Goal: Information Seeking & Learning: Find specific fact

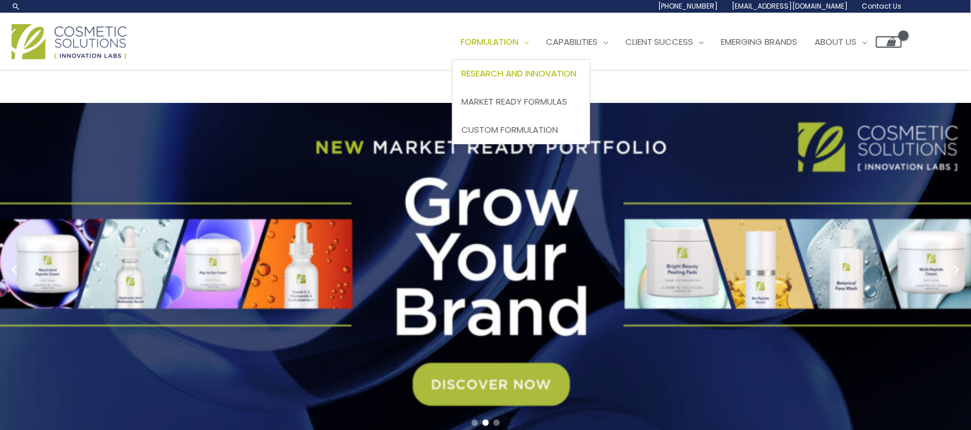
click at [461, 79] on span "Research and Innovation" at bounding box center [518, 73] width 115 height 12
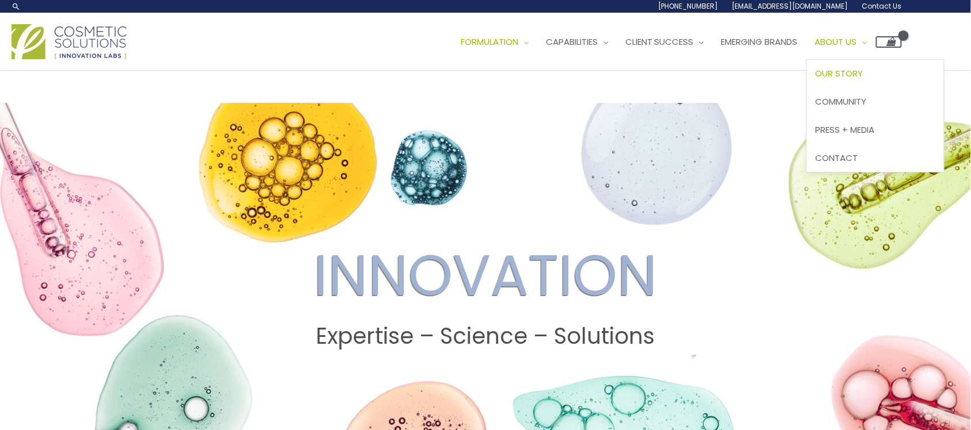
click at [816, 79] on span "Our Story" at bounding box center [840, 73] width 48 height 12
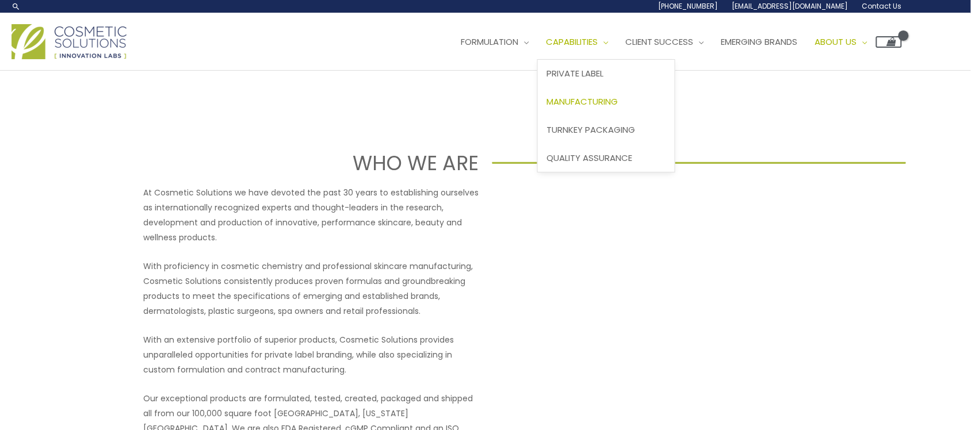
click at [547, 108] on span "Manufacturing" at bounding box center [582, 102] width 71 height 12
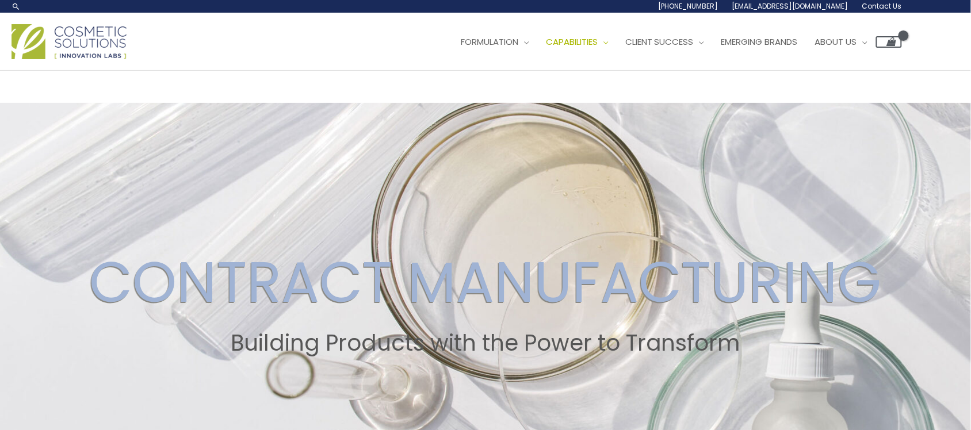
click at [0, 0] on input "Search..." at bounding box center [0, 0] width 0 height 0
type input "e"
type input "ẽ"
type input "exosome"
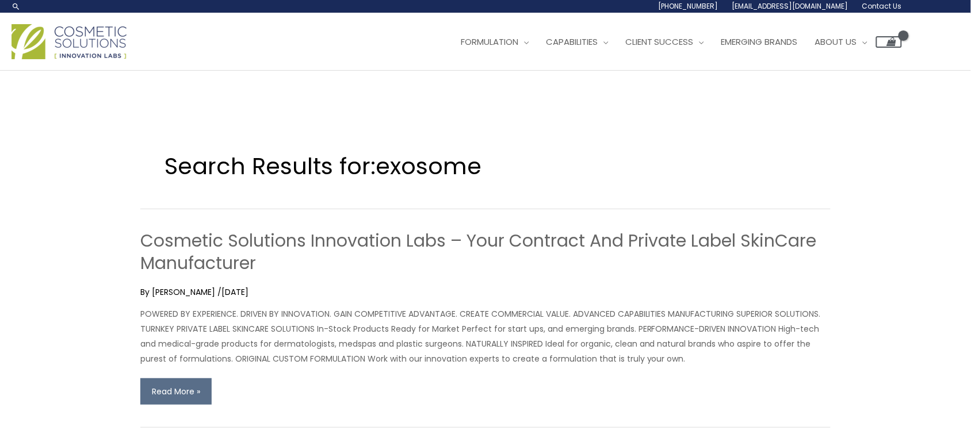
drag, startPoint x: 520, startPoint y: 119, endPoint x: 567, endPoint y: 22, distance: 108.3
click at [520, 119] on div "Search Results for: exosome Cosmetic Solutions Innovation Labs – Your Contract …" at bounding box center [485, 265] width 690 height 325
